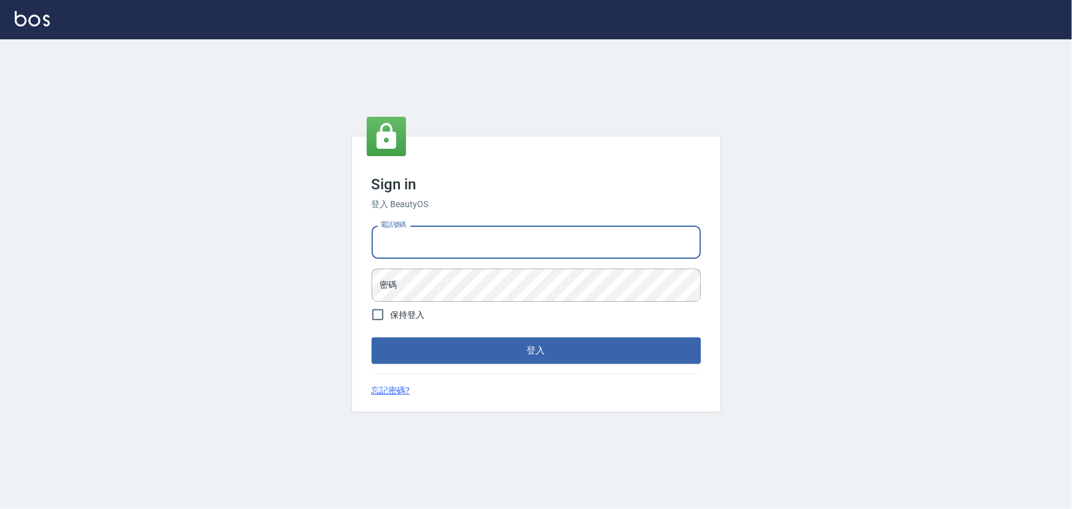
click at [421, 236] on input "電話號碼" at bounding box center [536, 241] width 329 height 33
type input "0988338477"
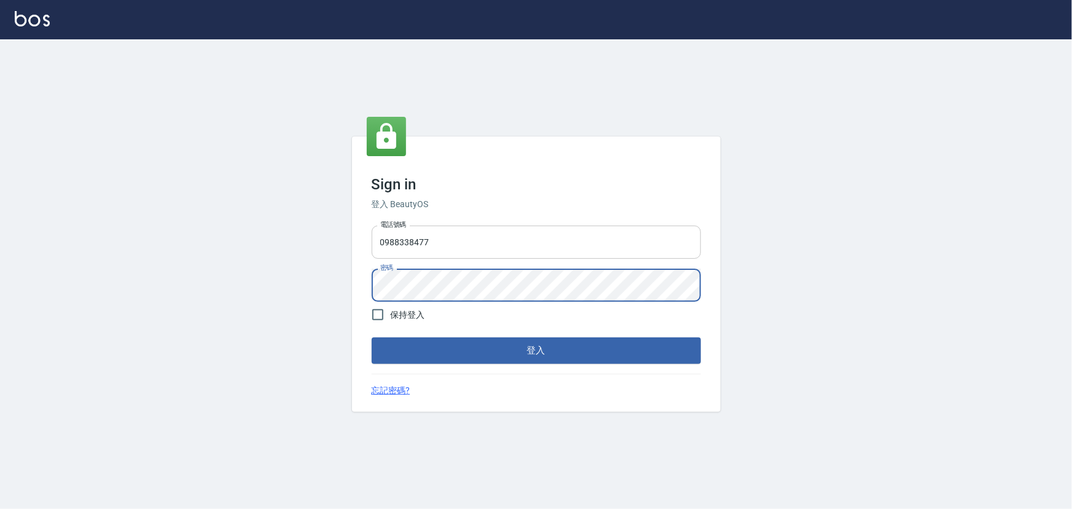
click at [372, 337] on button "登入" at bounding box center [536, 350] width 329 height 26
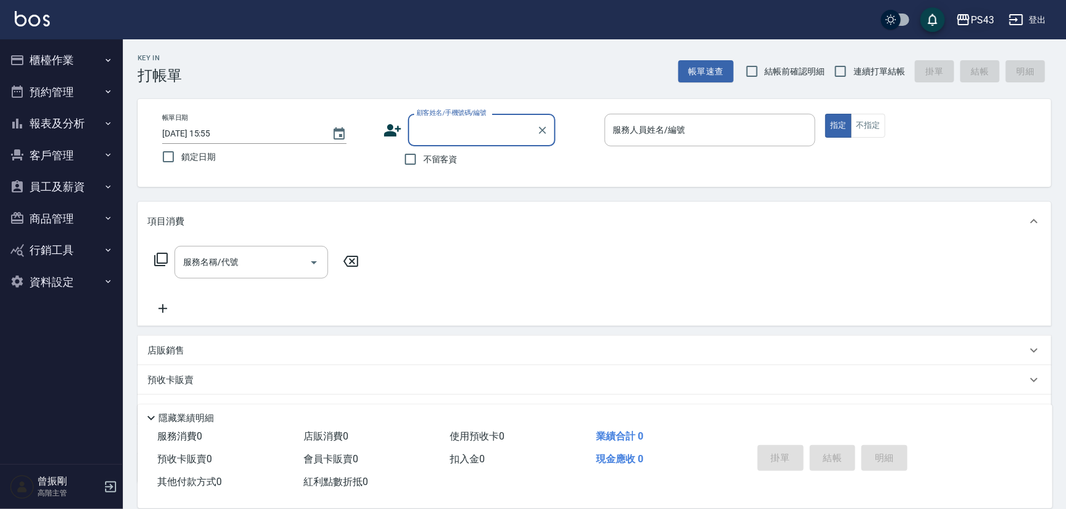
click at [983, 16] on div "PS43" at bounding box center [982, 19] width 23 height 15
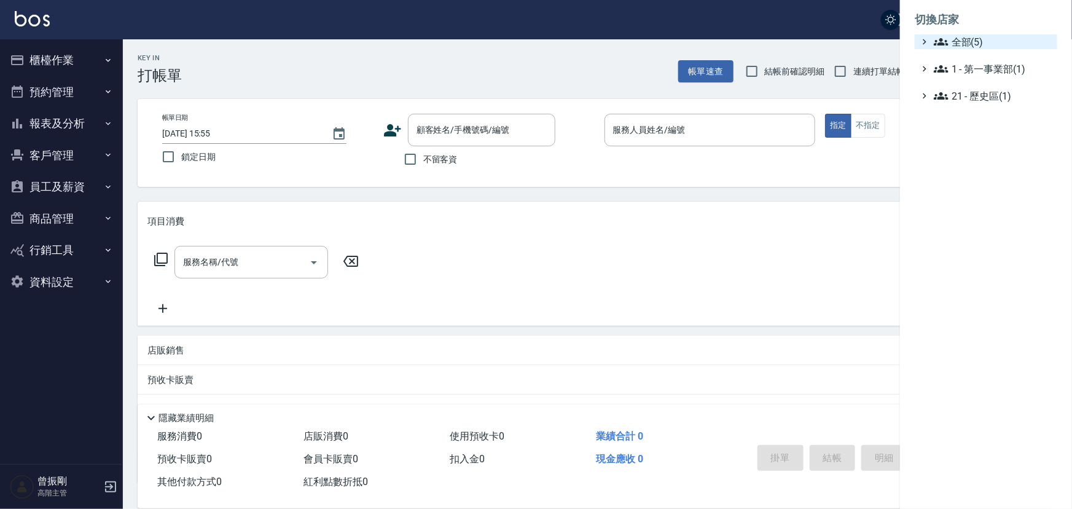
click at [977, 42] on span "全部(5)" at bounding box center [993, 41] width 119 height 15
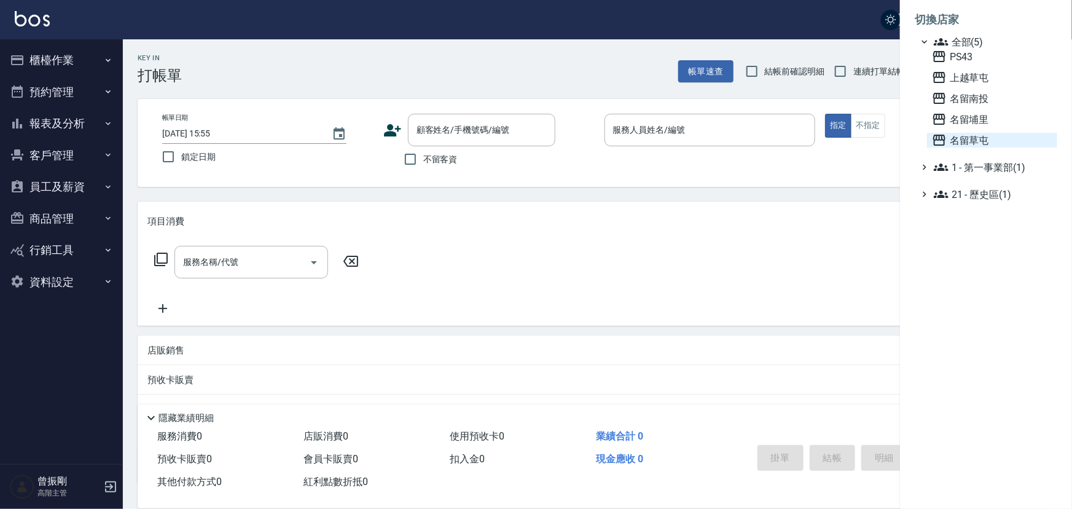
click at [971, 140] on span "名留草屯" at bounding box center [992, 140] width 120 height 15
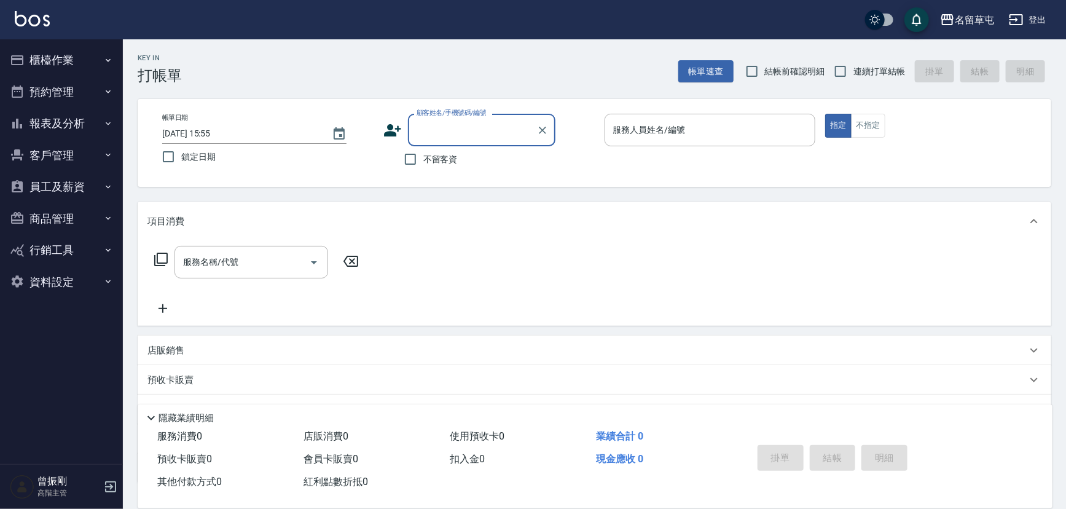
click at [63, 125] on button "報表及分析" at bounding box center [61, 123] width 113 height 32
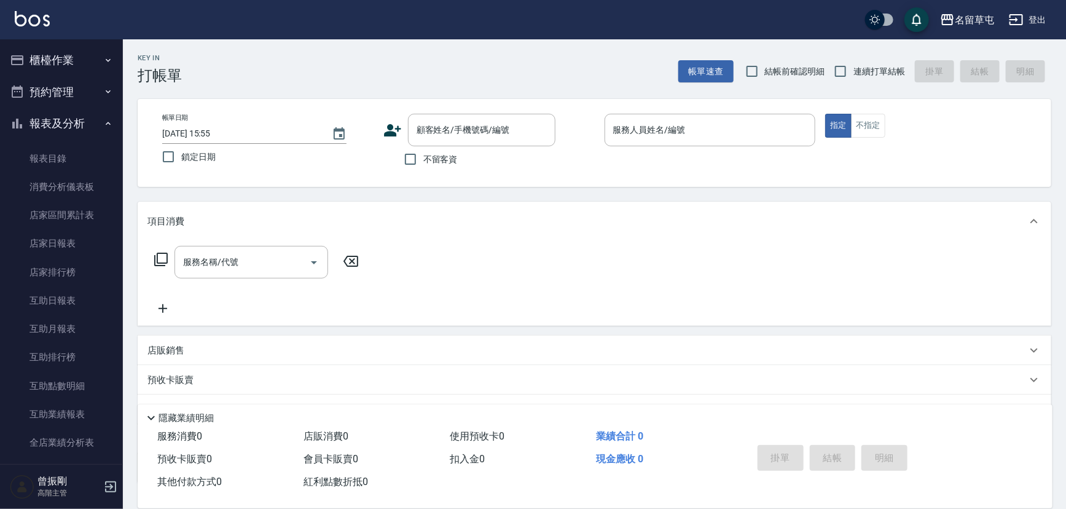
click at [64, 126] on button "報表及分析" at bounding box center [61, 123] width 113 height 32
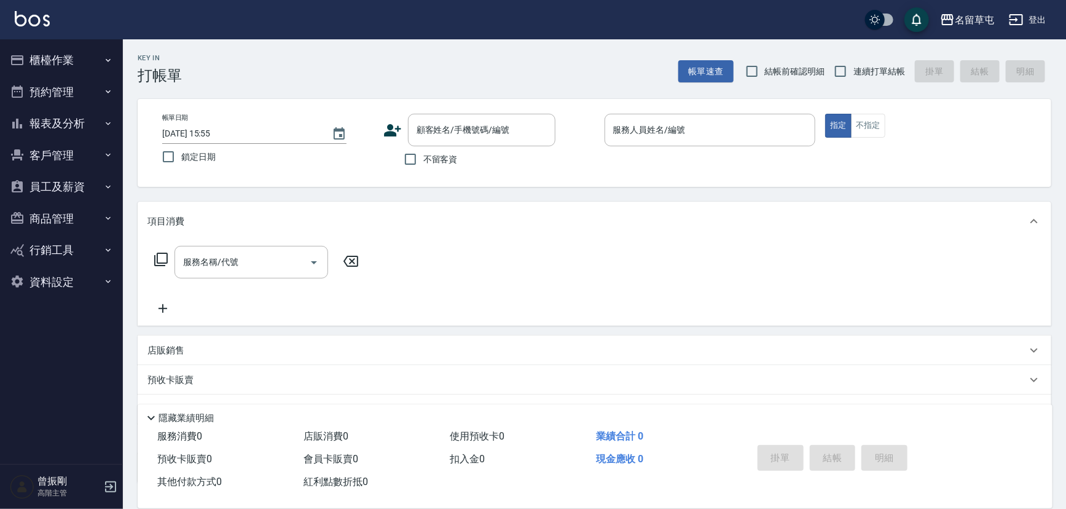
click at [66, 185] on button "員工及薪資" at bounding box center [61, 187] width 113 height 32
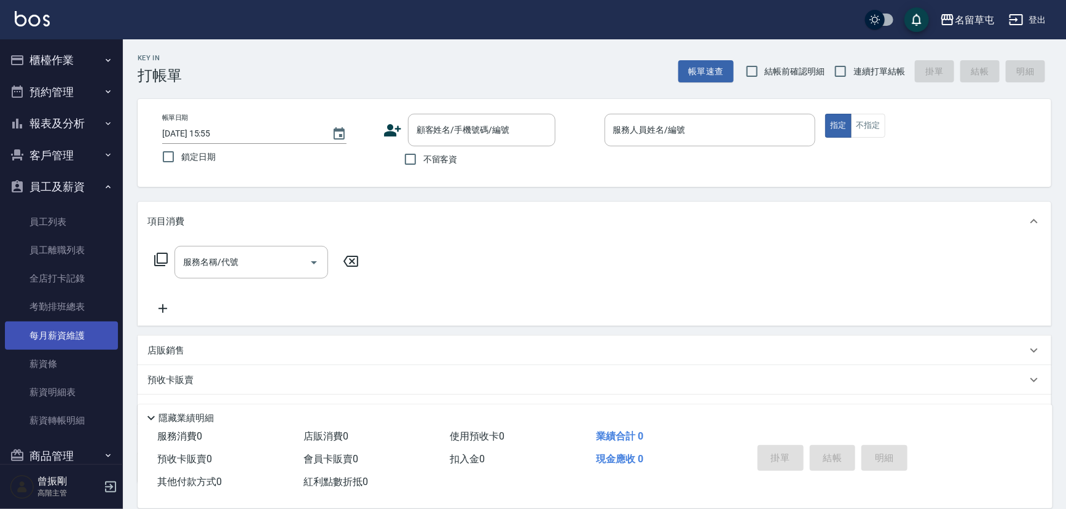
click at [67, 334] on link "每月薪資維護" at bounding box center [61, 335] width 113 height 28
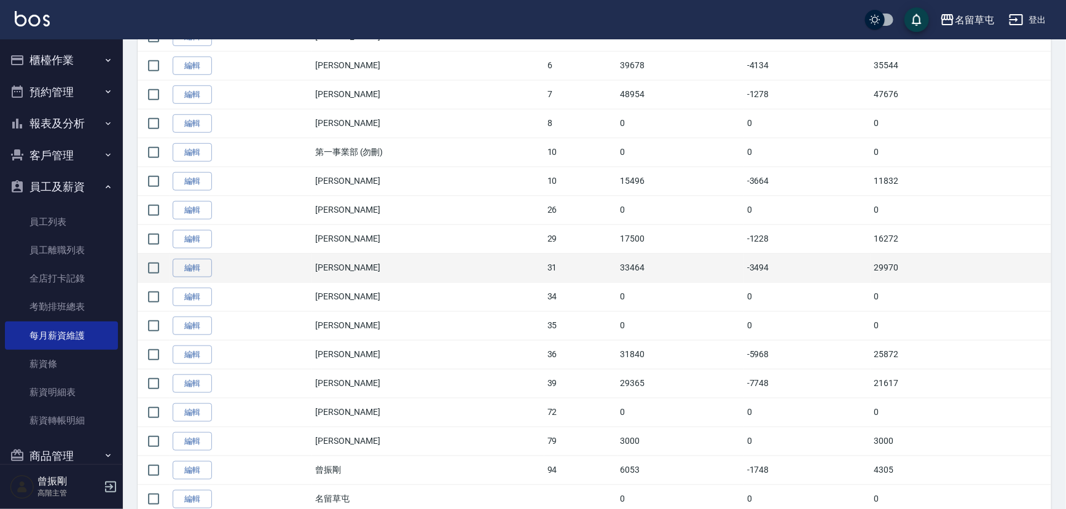
scroll to position [432, 0]
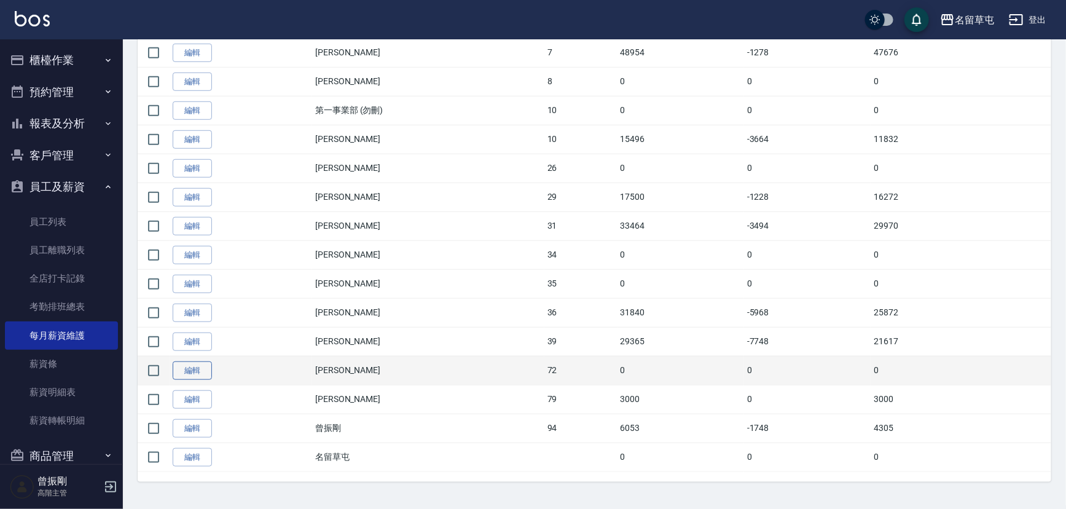
click at [197, 367] on link "編輯" at bounding box center [192, 370] width 39 height 19
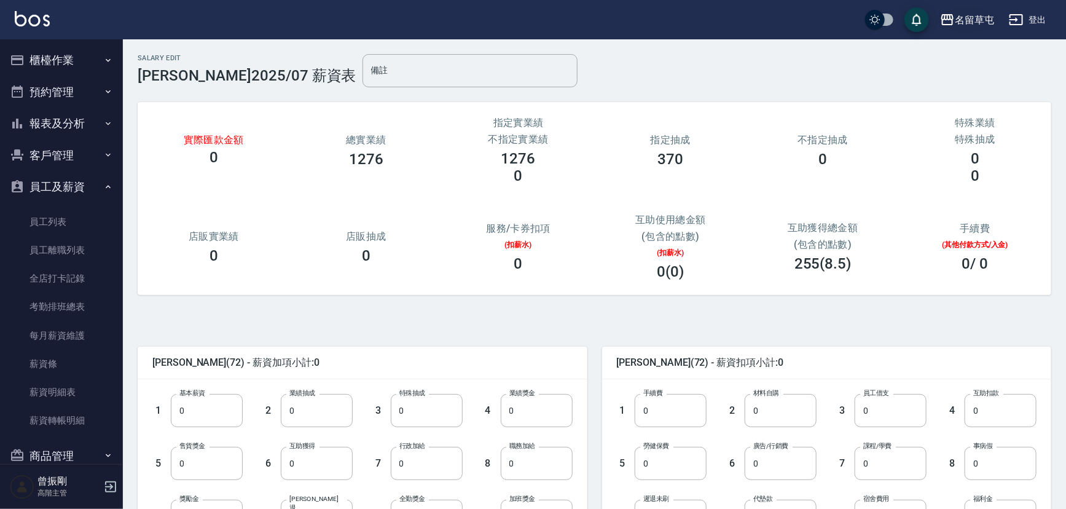
click at [964, 20] on div "名留草屯" at bounding box center [974, 19] width 39 height 15
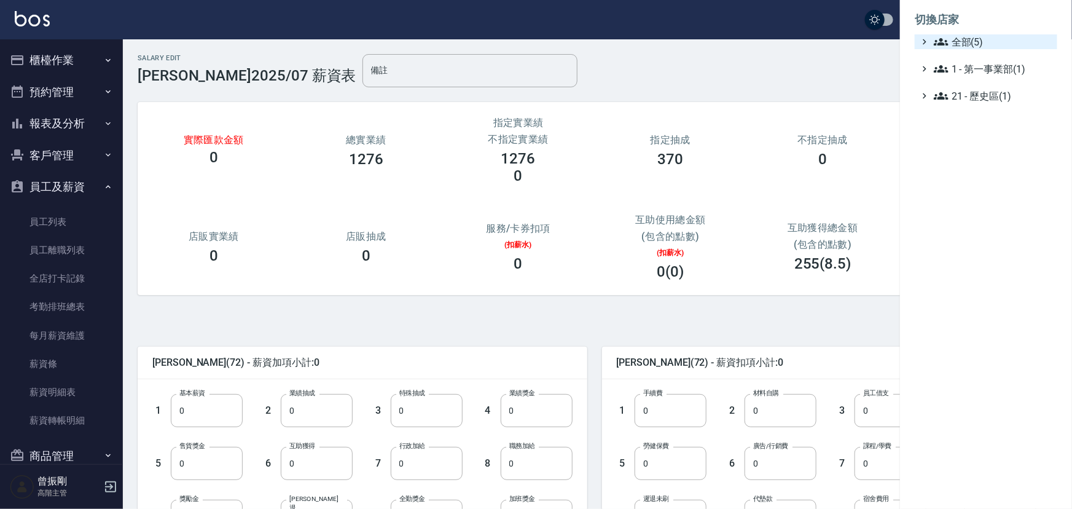
click at [958, 36] on span "全部(5)" at bounding box center [993, 41] width 119 height 15
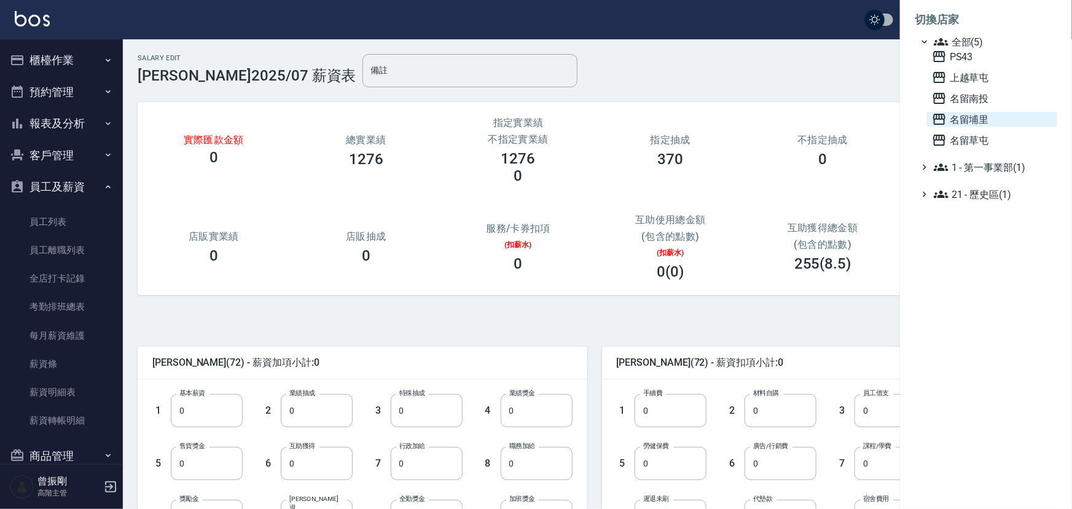
click at [959, 118] on span "名留埔里" at bounding box center [992, 119] width 120 height 15
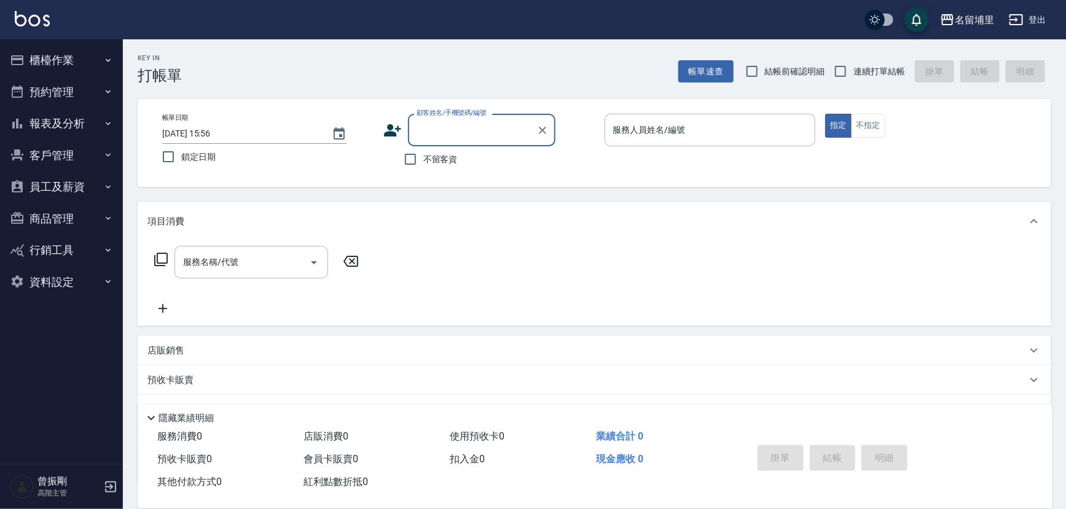
click at [66, 183] on button "員工及薪資" at bounding box center [61, 187] width 113 height 32
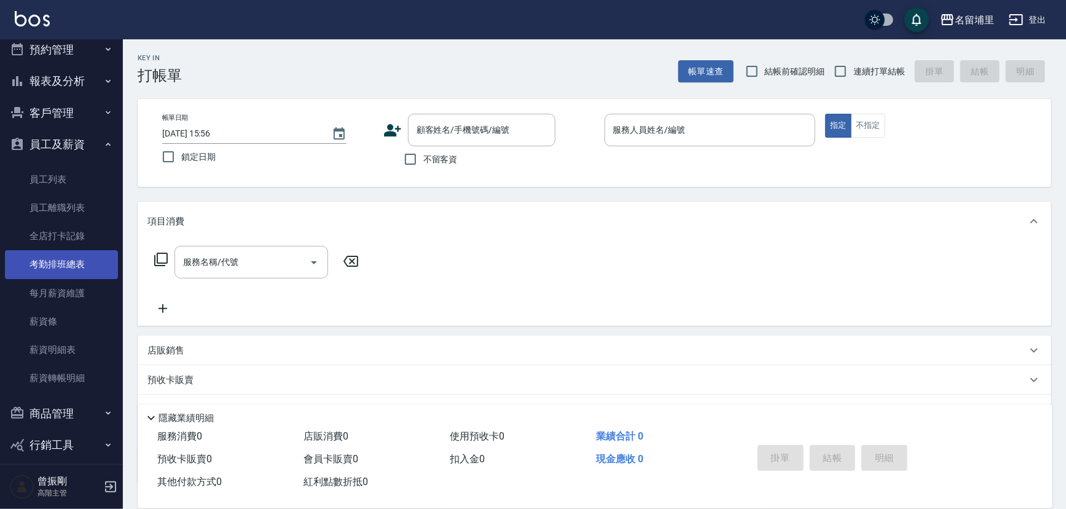
scroll to position [85, 0]
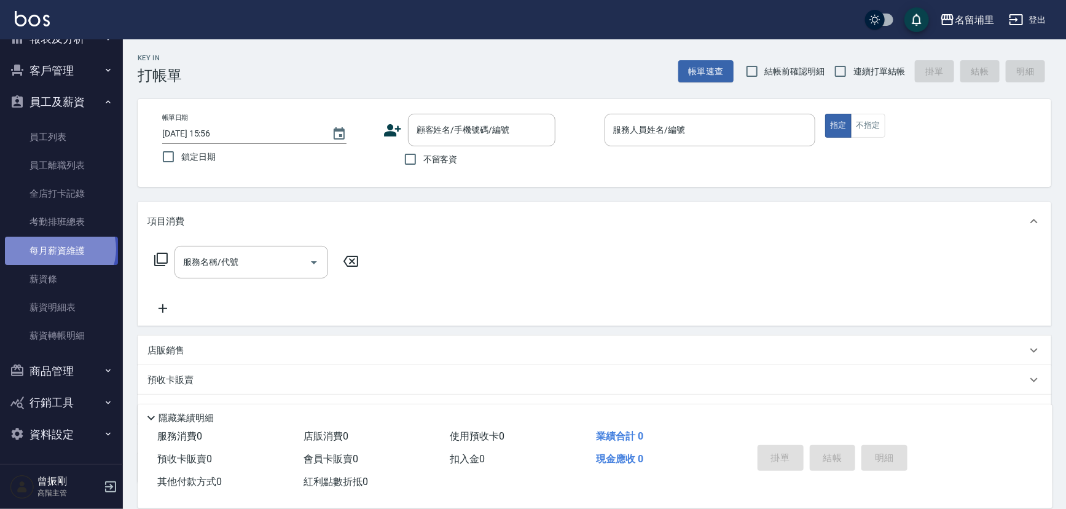
click at [59, 248] on link "每月薪資維護" at bounding box center [61, 250] width 113 height 28
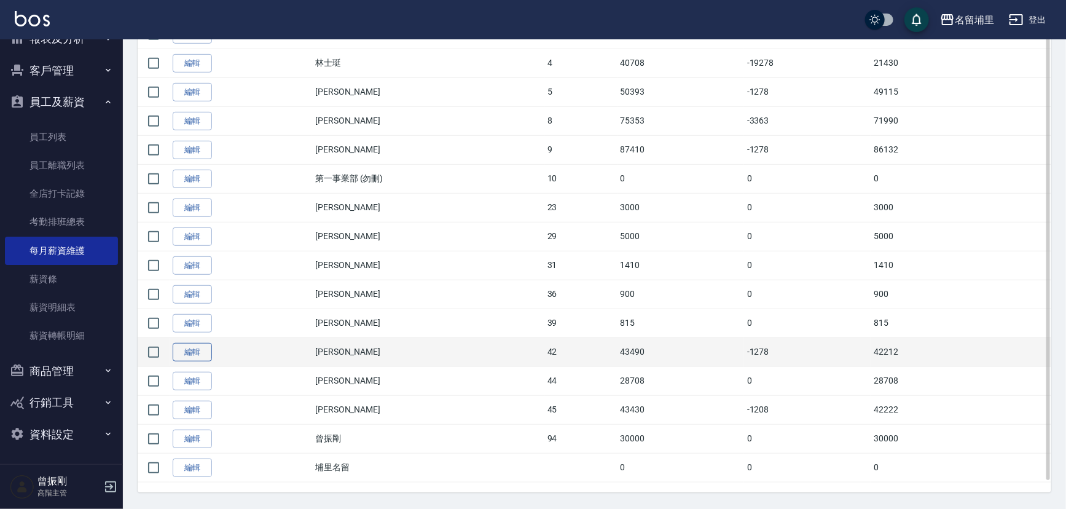
scroll to position [317, 0]
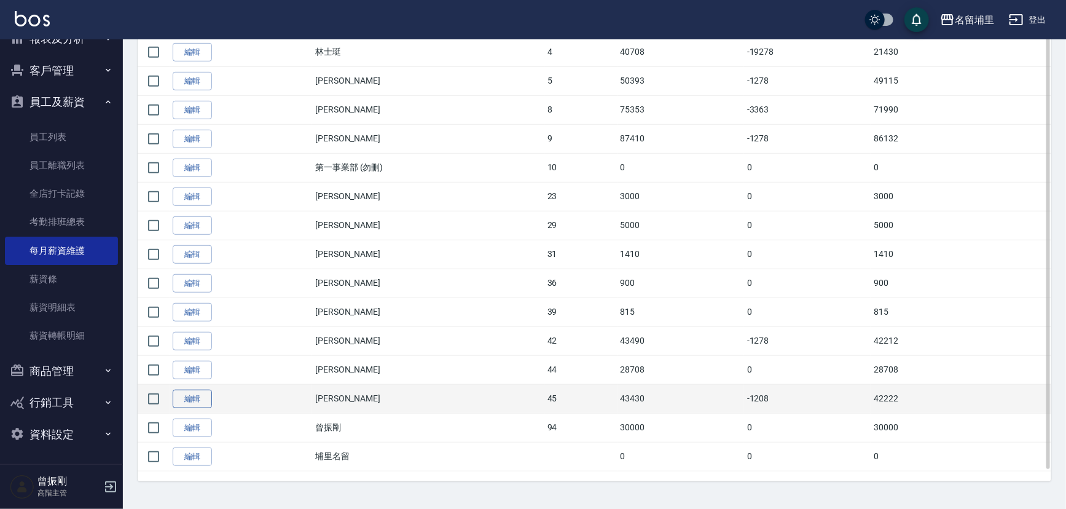
click at [189, 399] on link "編輯" at bounding box center [192, 398] width 39 height 19
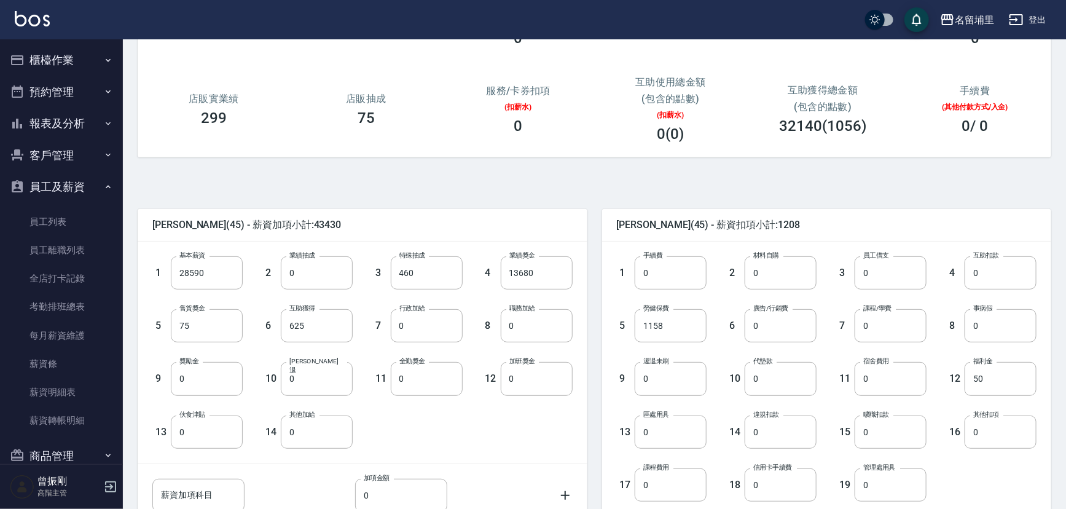
scroll to position [122, 0]
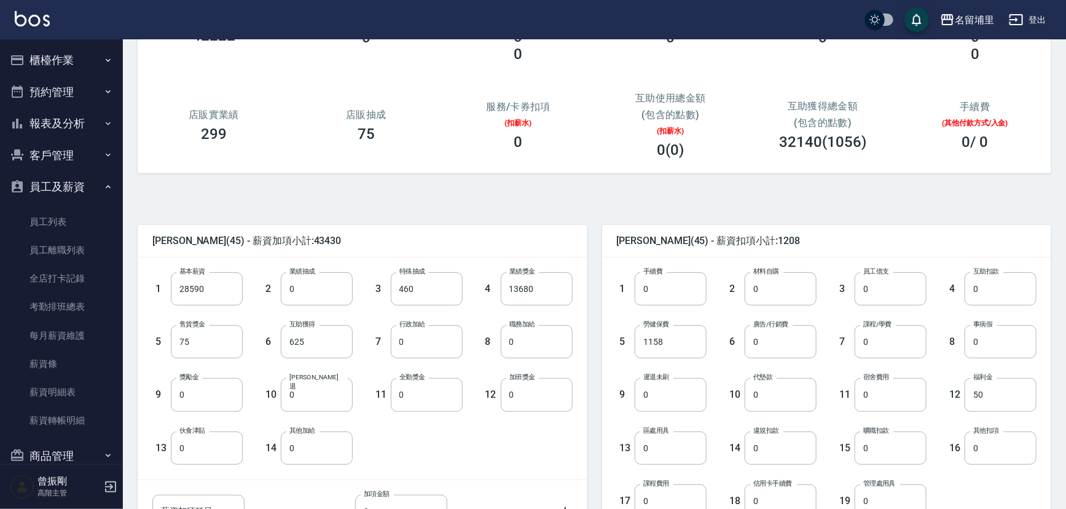
click at [65, 63] on button "櫃檯作業" at bounding box center [61, 60] width 113 height 32
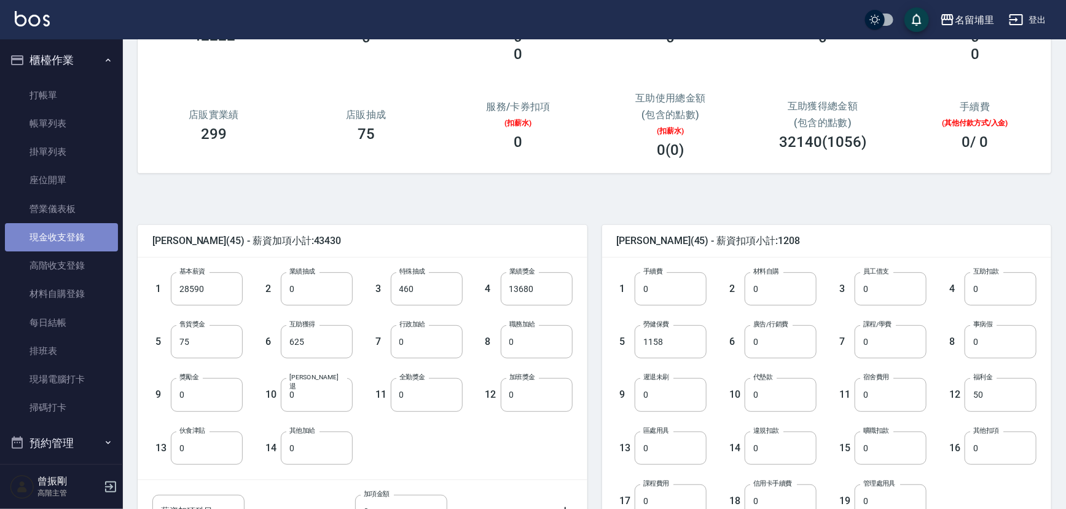
click at [64, 244] on link "現金收支登錄" at bounding box center [61, 237] width 113 height 28
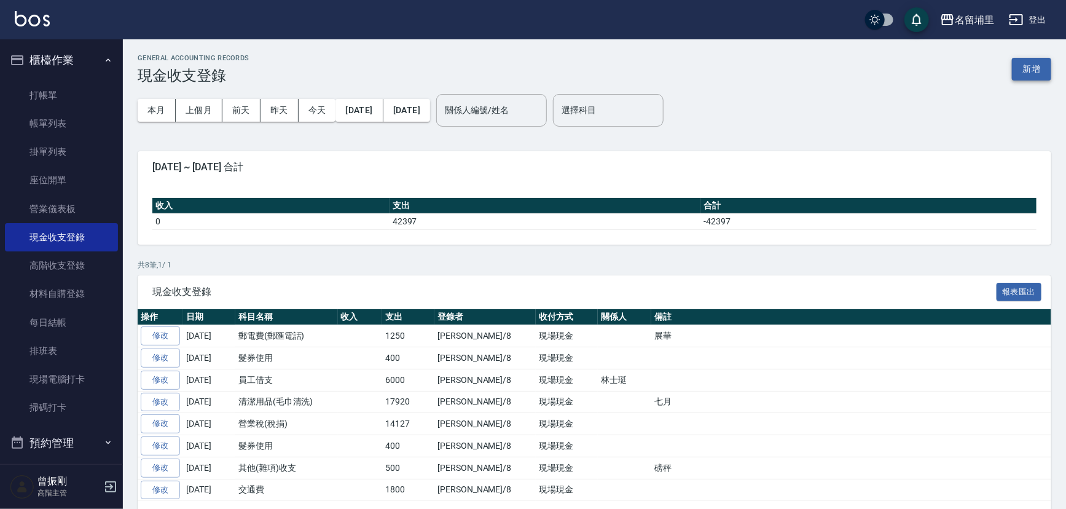
click at [1031, 71] on button "新增" at bounding box center [1031, 69] width 39 height 23
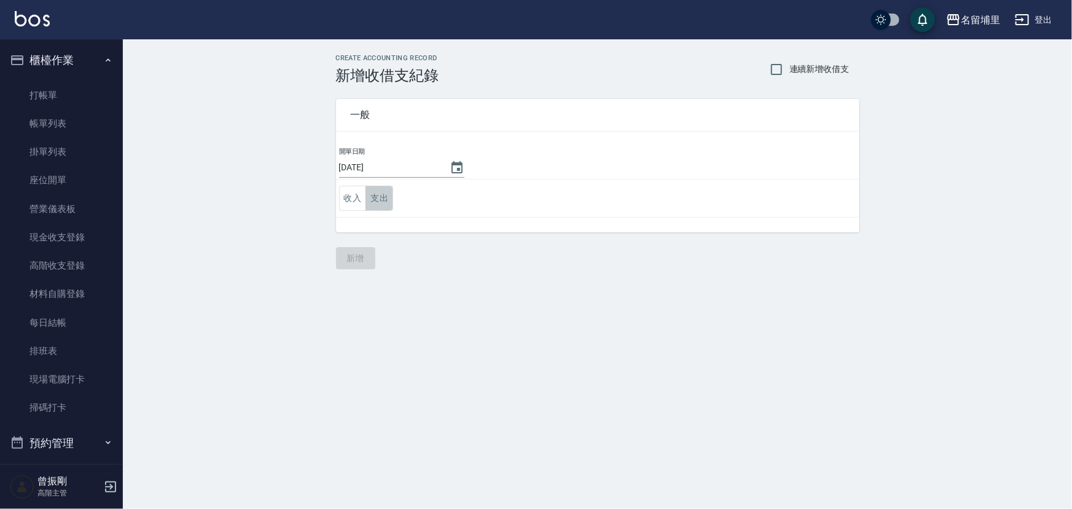
click at [381, 197] on button "支出" at bounding box center [379, 198] width 28 height 25
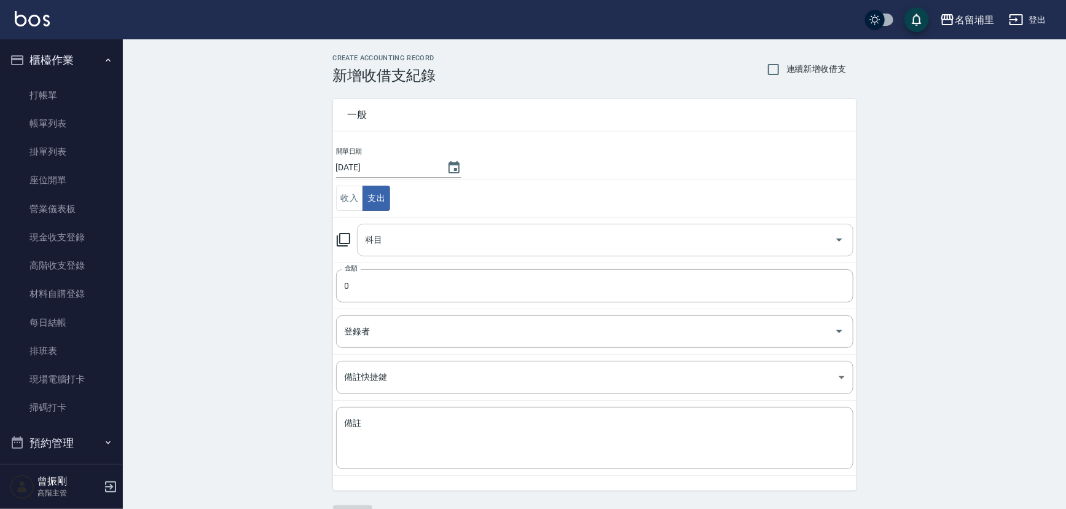
click at [436, 230] on input "科目" at bounding box center [595, 239] width 467 height 21
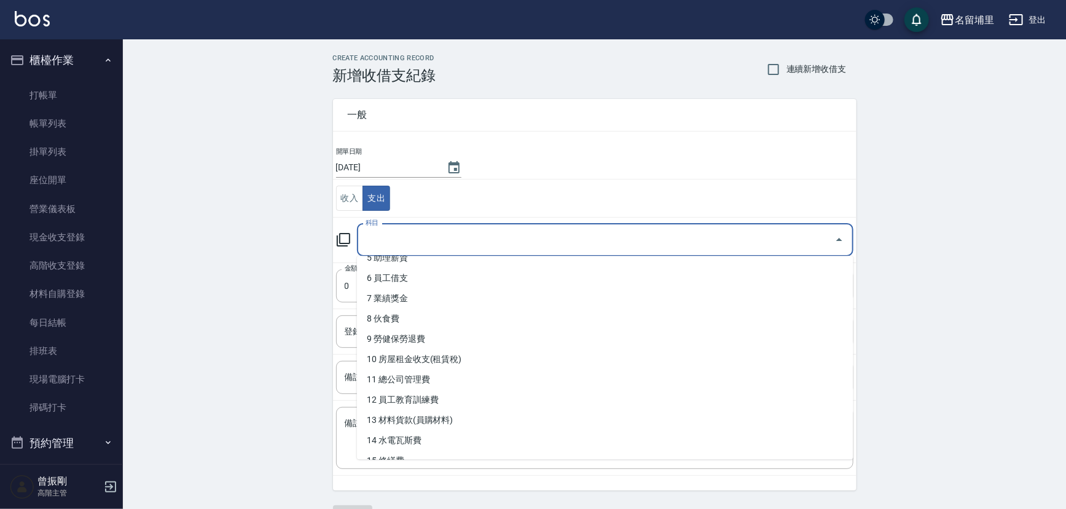
scroll to position [114, 0]
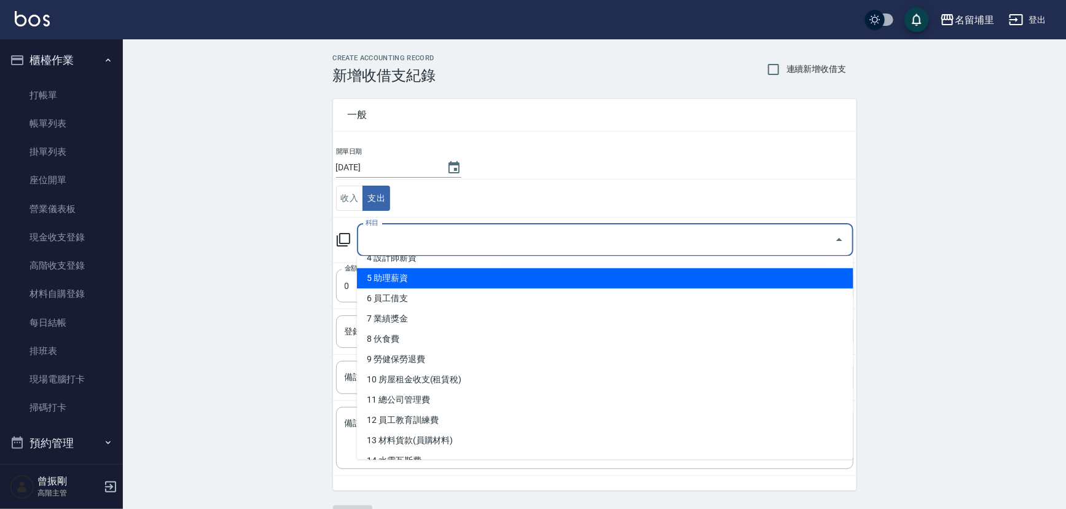
click at [399, 281] on li "5 助理薪資" at bounding box center [605, 278] width 496 height 20
type input "5 助理薪資"
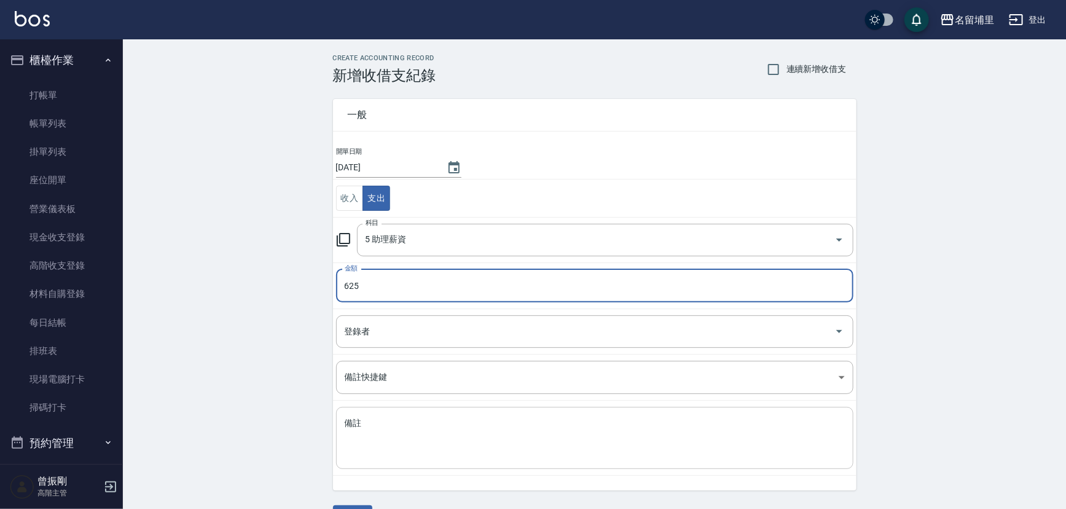
type input "625"
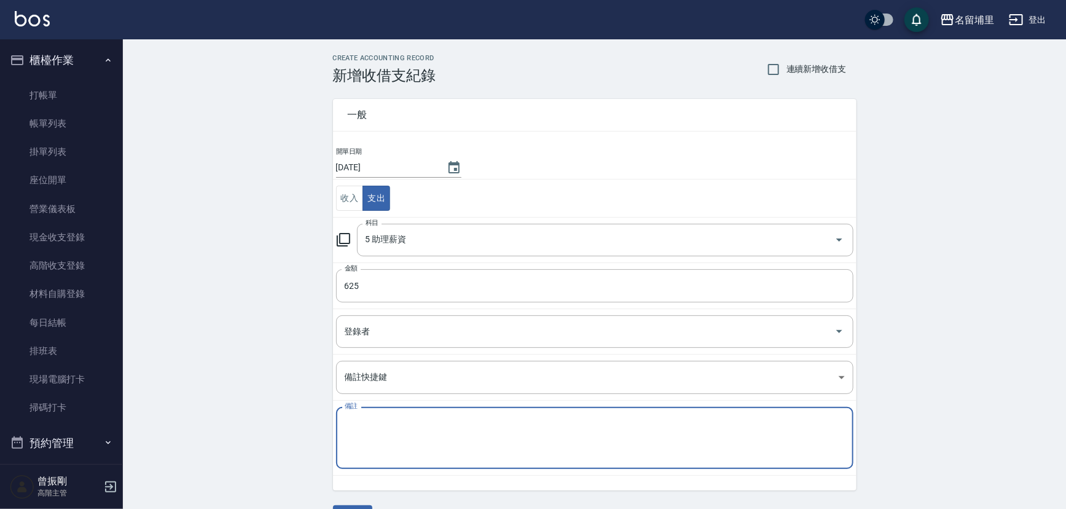
click at [432, 454] on textarea "備註" at bounding box center [595, 438] width 500 height 42
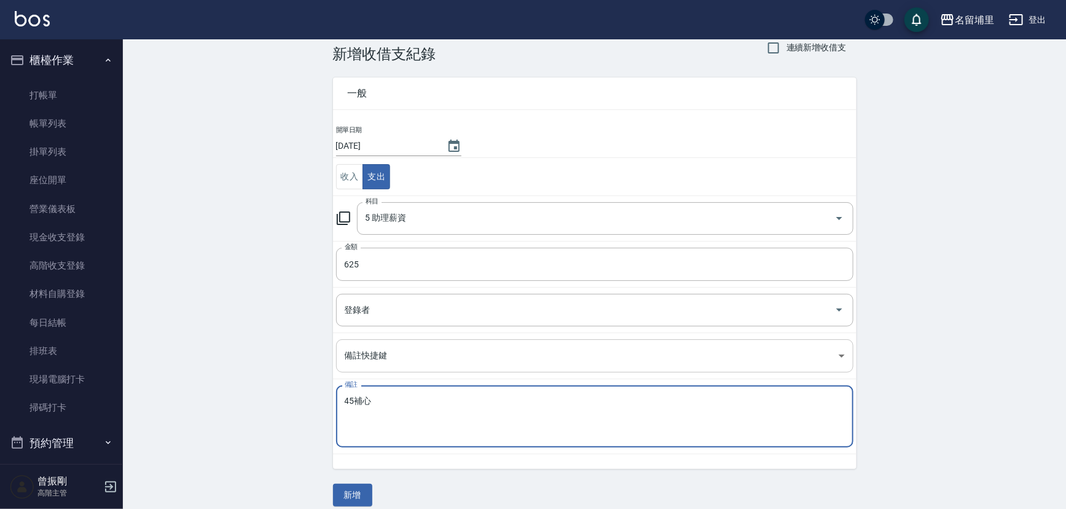
scroll to position [33, 0]
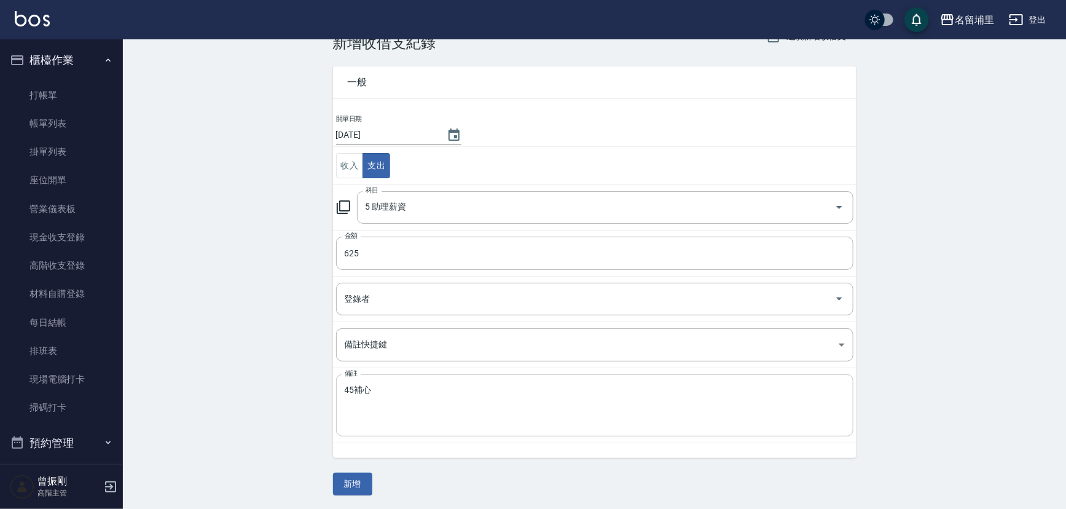
drag, startPoint x: 350, startPoint y: 482, endPoint x: 404, endPoint y: 385, distance: 111.6
click at [404, 385] on div "一般 開單日期 2025/08/10 收入 支出 科目 5 助理薪資 科目 金額 625 金額 登錄者 登錄者 備註快捷鍵 ​ 備註快捷鍵 備註 45補心 x…" at bounding box center [594, 273] width 523 height 443
click at [404, 385] on textarea "45補心" at bounding box center [595, 406] width 500 height 42
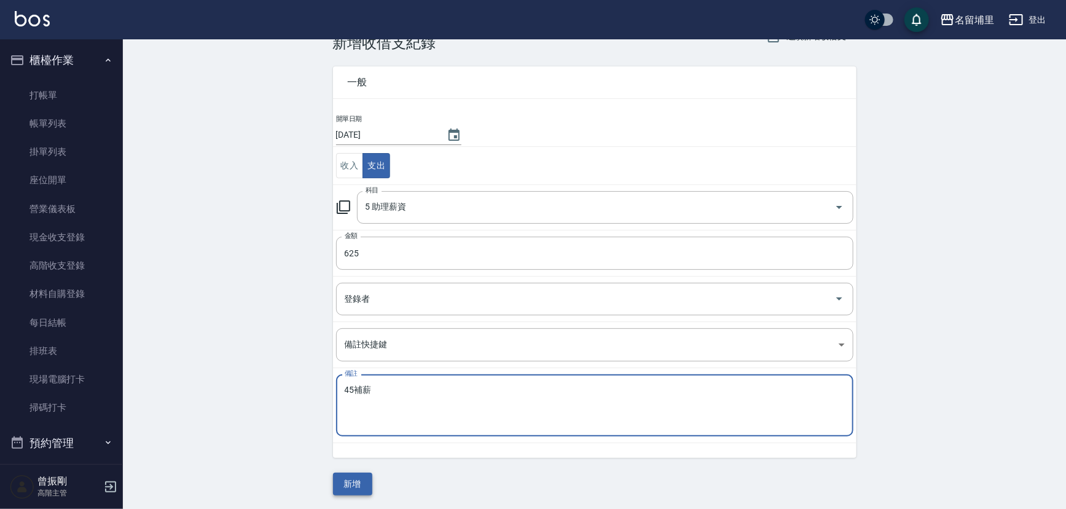
type textarea "45補薪"
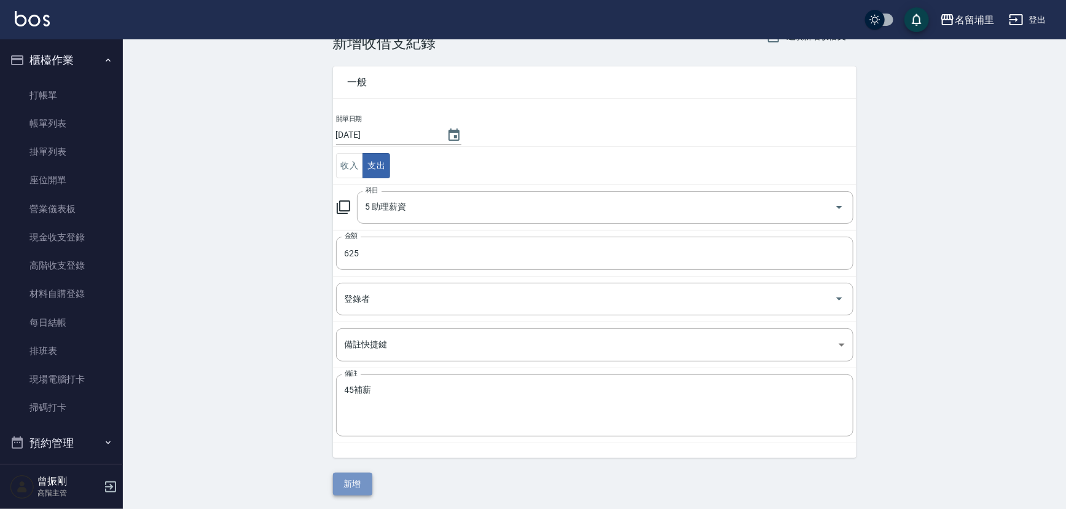
click at [356, 480] on button "新增" at bounding box center [352, 483] width 39 height 23
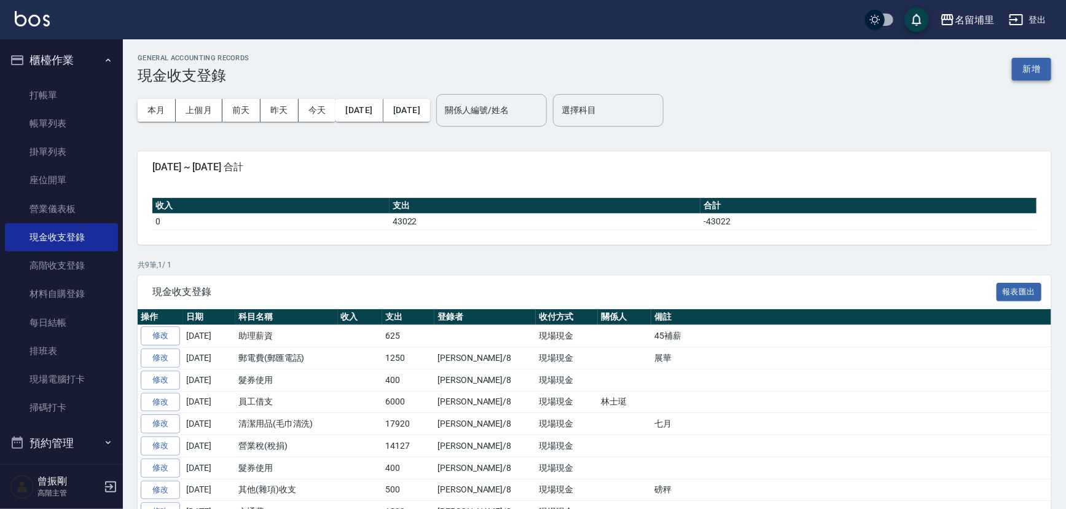
click at [1036, 63] on button "新增" at bounding box center [1031, 69] width 39 height 23
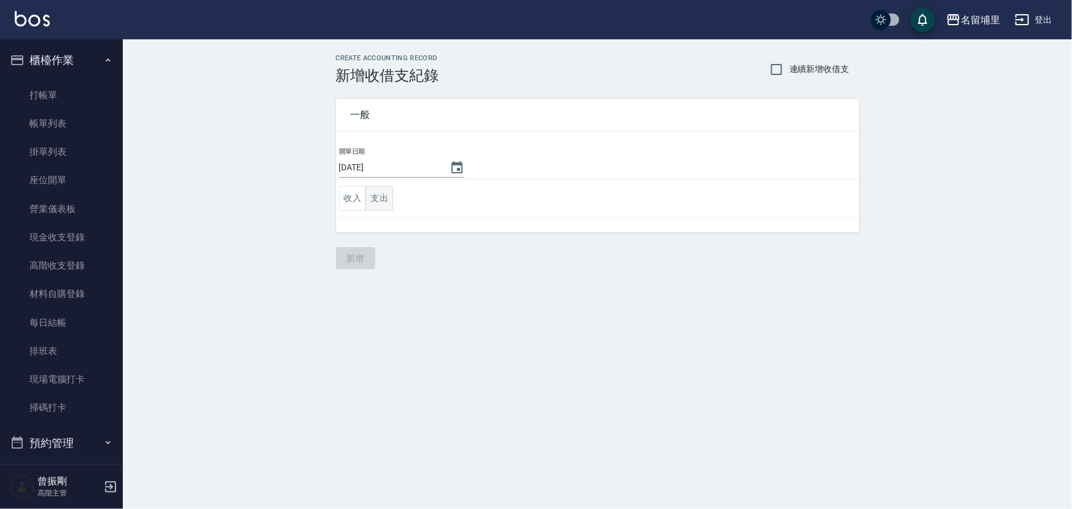
click at [383, 197] on button "支出" at bounding box center [379, 198] width 28 height 25
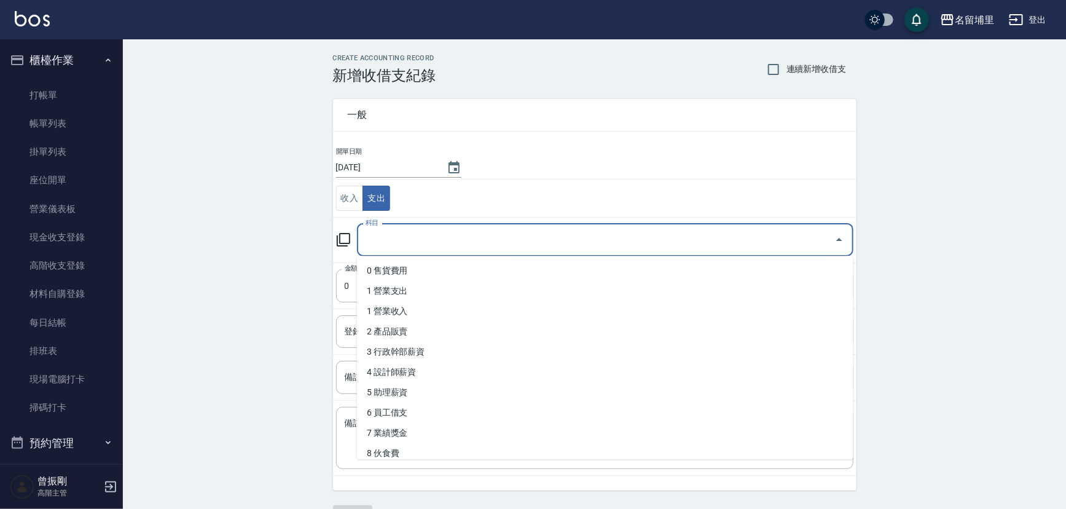
drag, startPoint x: 387, startPoint y: 240, endPoint x: 389, endPoint y: 262, distance: 22.8
click at [388, 242] on input "科目" at bounding box center [595, 239] width 467 height 21
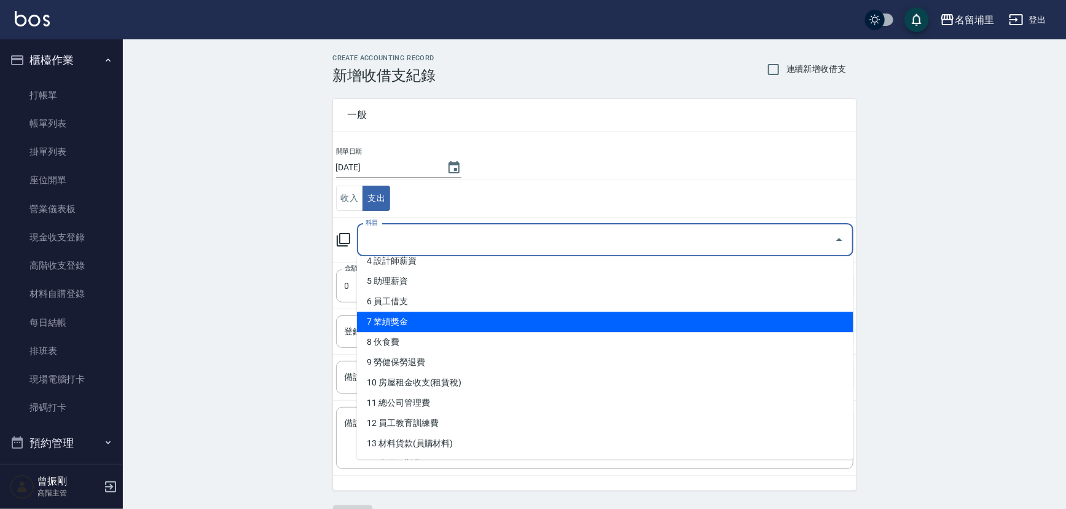
scroll to position [167, 0]
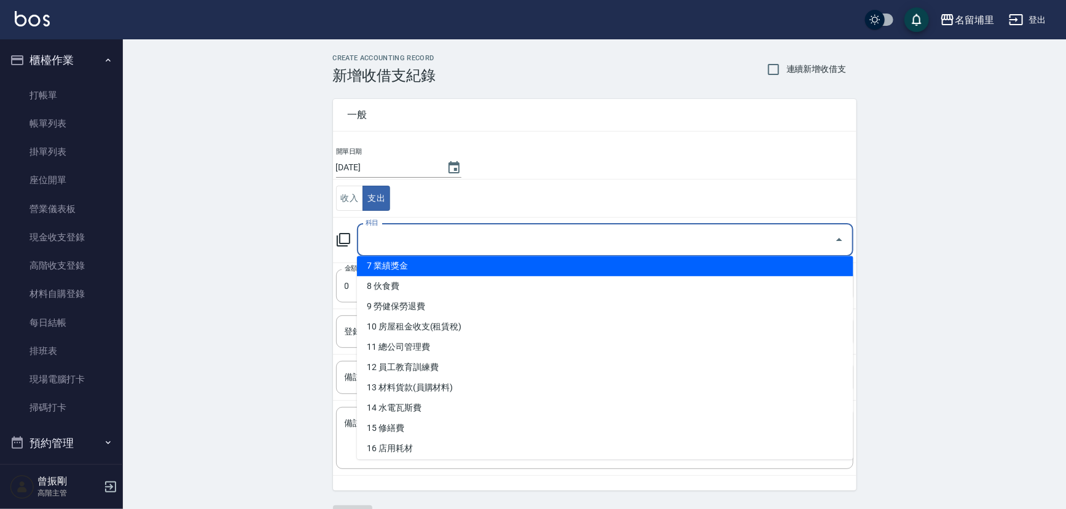
click at [394, 262] on li "7 業績獎金" at bounding box center [605, 266] width 496 height 20
type input "7 業績獎金"
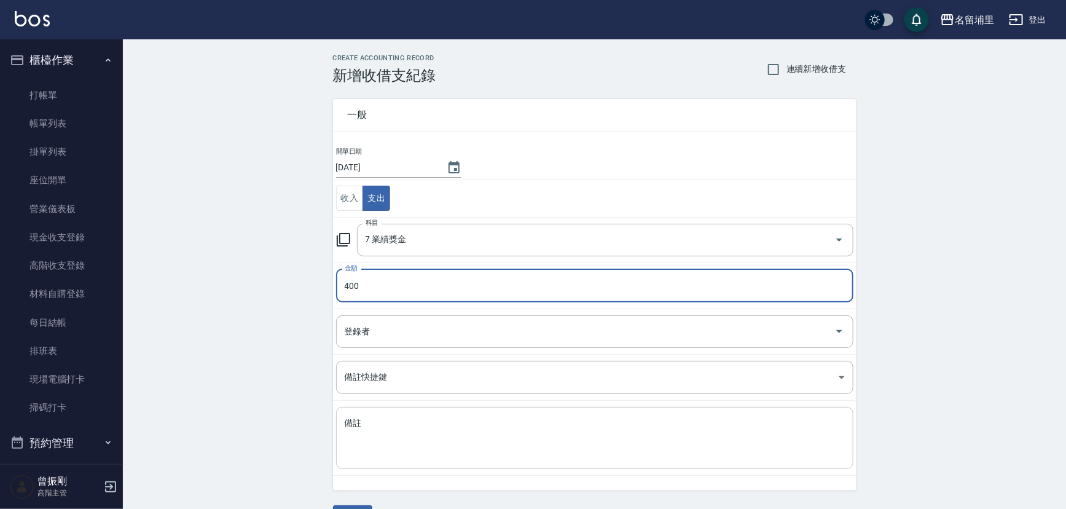
type input "400"
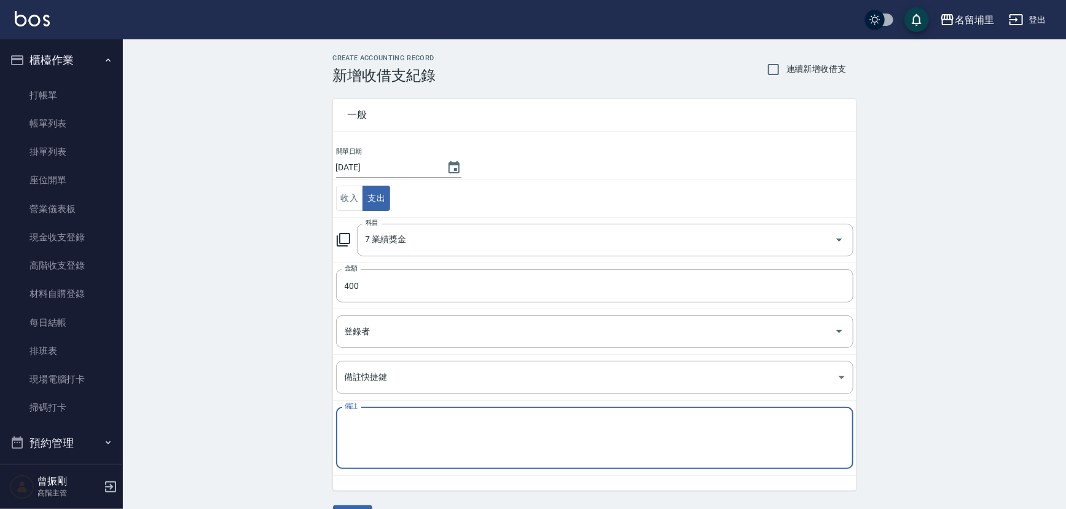
click at [431, 424] on textarea "備註" at bounding box center [595, 438] width 500 height 42
type textarea "葉"
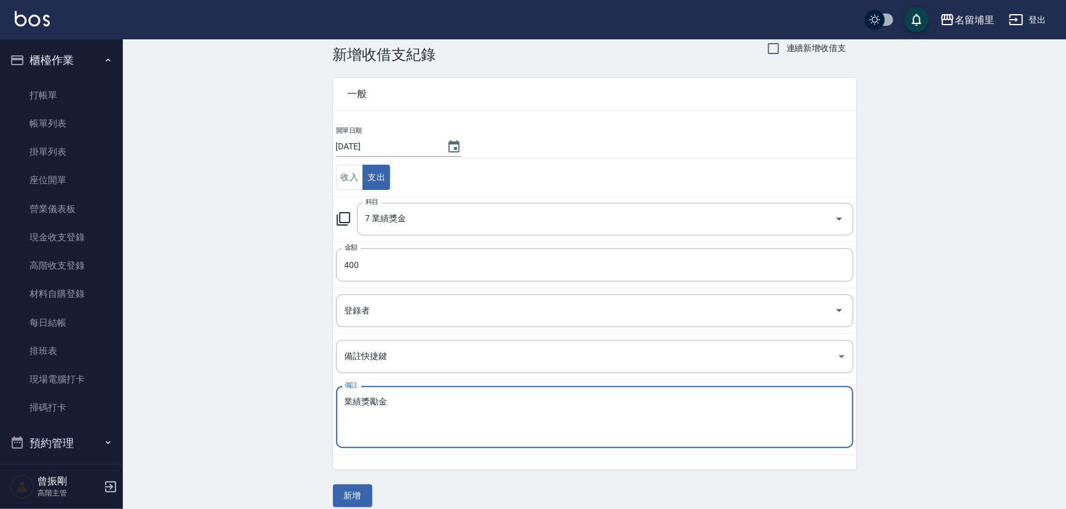
scroll to position [33, 0]
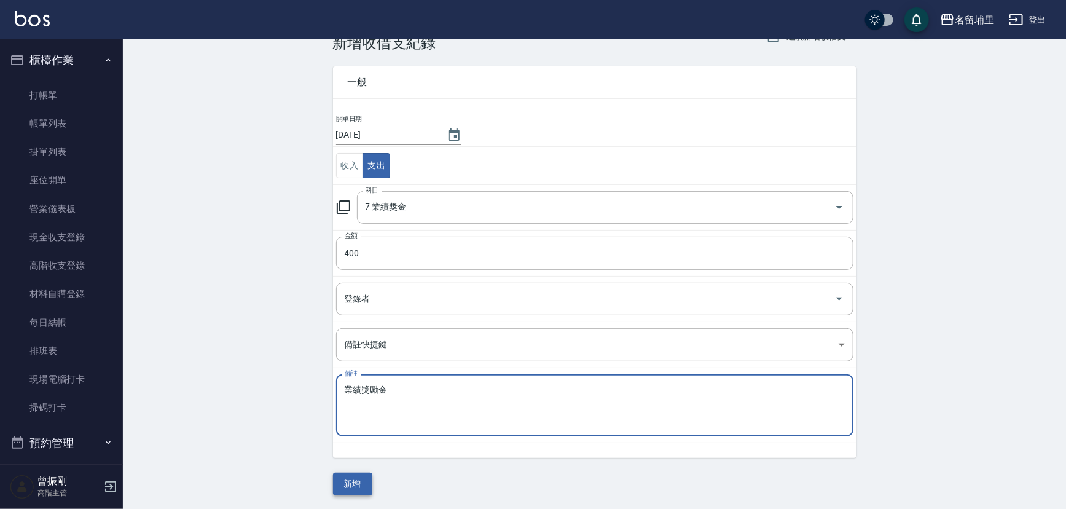
type textarea "業績獎勵金"
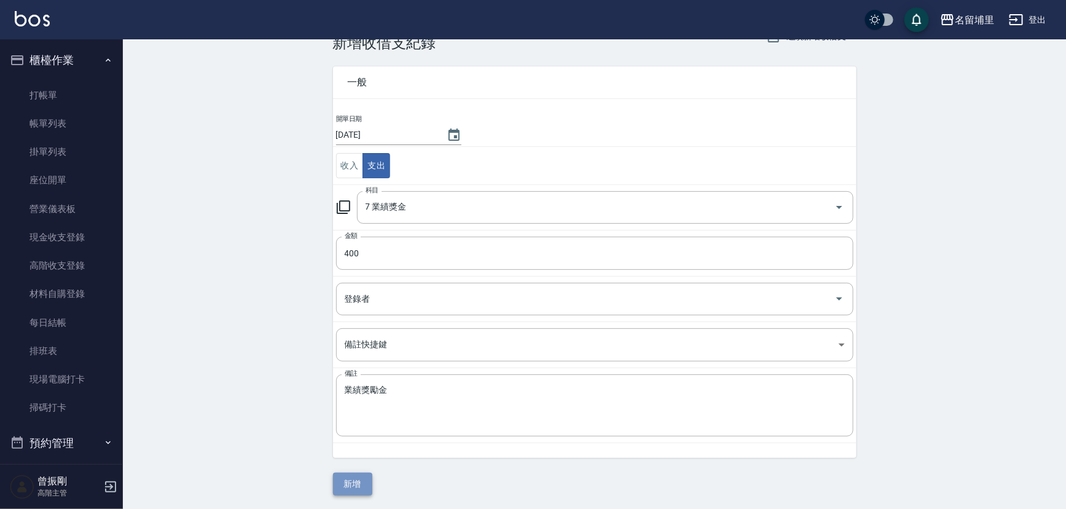
click at [361, 483] on button "新增" at bounding box center [352, 483] width 39 height 23
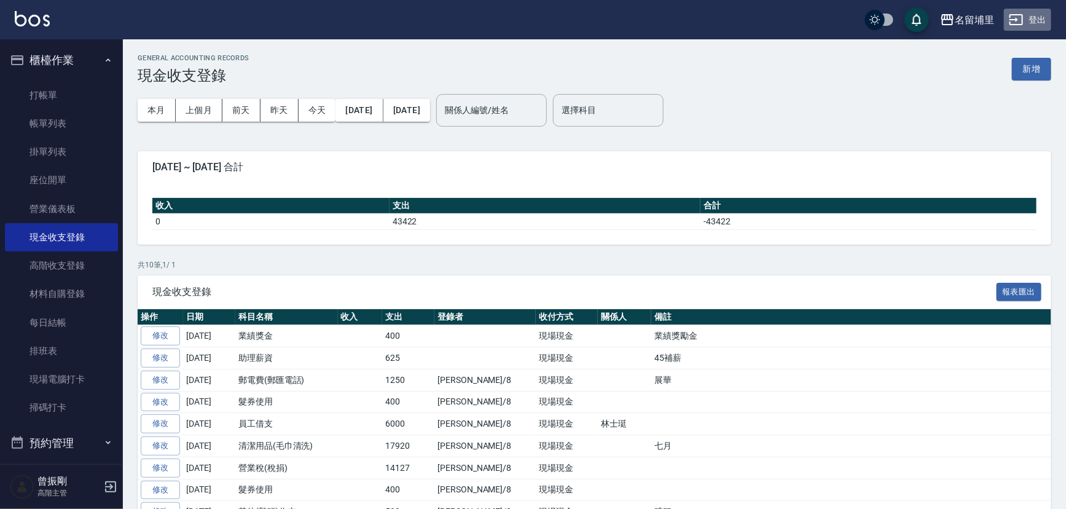
click at [1027, 12] on button "登出" at bounding box center [1027, 20] width 47 height 23
